Goal: Navigation & Orientation: Go to known website

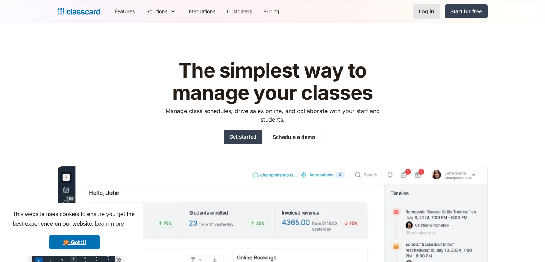
click at [425, 11] on div "Log in" at bounding box center [426, 12] width 15 height 8
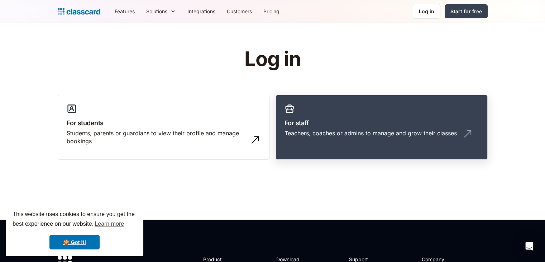
click at [320, 119] on h3 "For staff" at bounding box center [382, 123] width 194 height 10
